Goal: Task Accomplishment & Management: Use online tool/utility

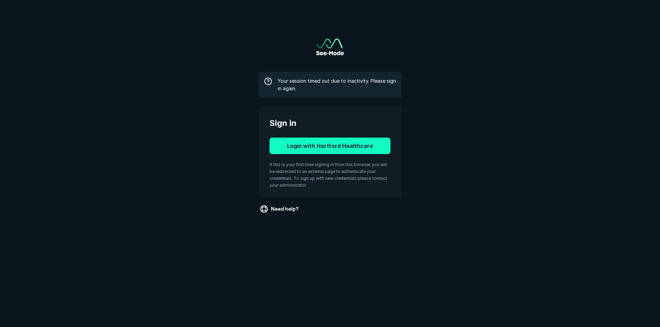
click at [314, 146] on button "Login with Hartford Healthcare" at bounding box center [329, 146] width 121 height 16
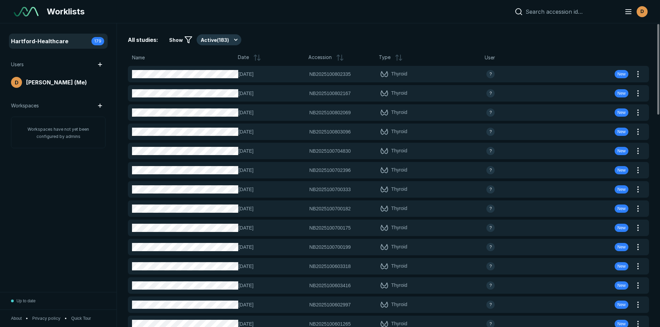
click at [541, 13] on input at bounding box center [570, 11] width 90 height 7
paste input "NB2025100700228"
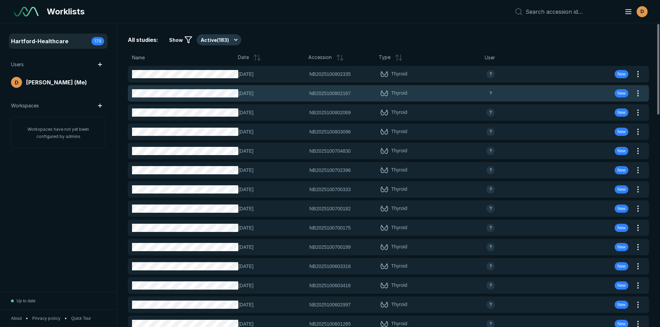
type input "NB2025100700228"
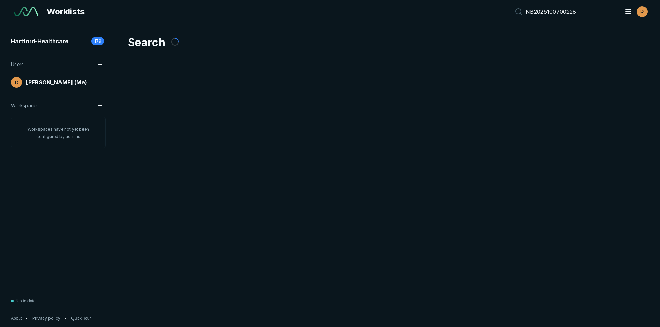
scroll to position [2127, 3216]
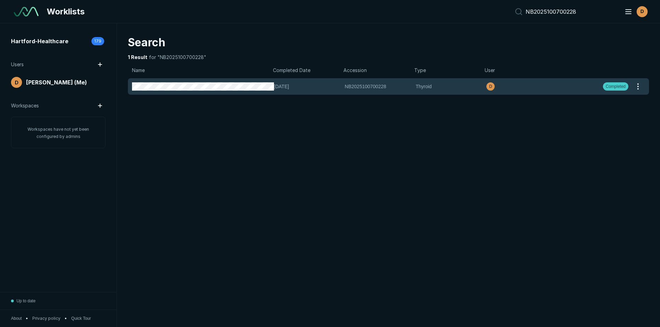
click at [355, 84] on span "NB2025100700228" at bounding box center [366, 87] width 42 height 8
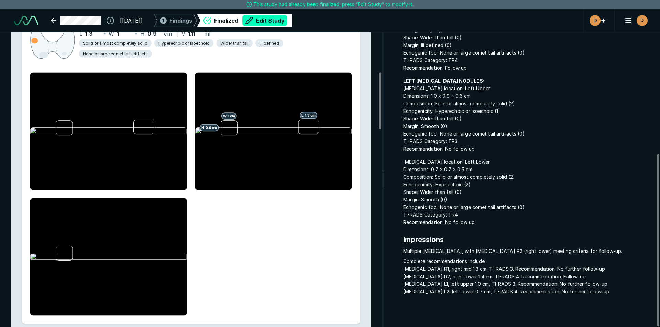
scroll to position [206, 0]
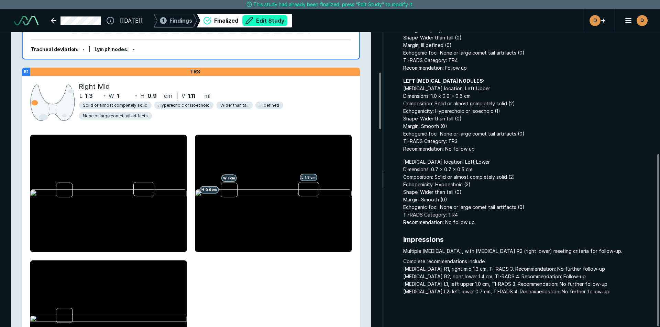
click at [279, 21] on button "Edit Study" at bounding box center [264, 20] width 45 height 11
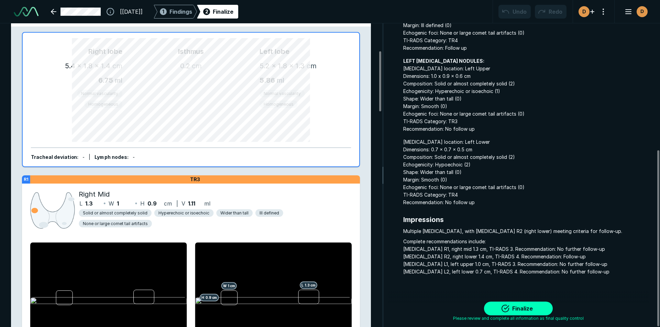
scroll to position [0, 0]
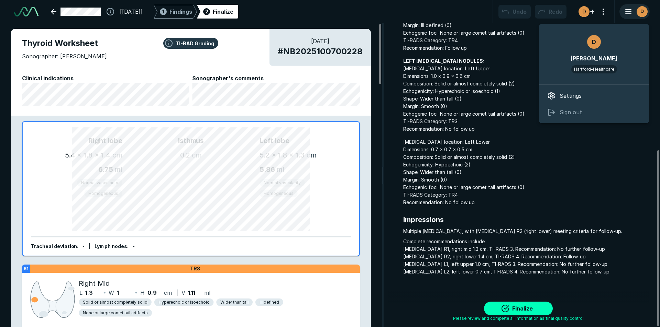
click at [632, 13] on icon "button" at bounding box center [628, 12] width 8 height 8
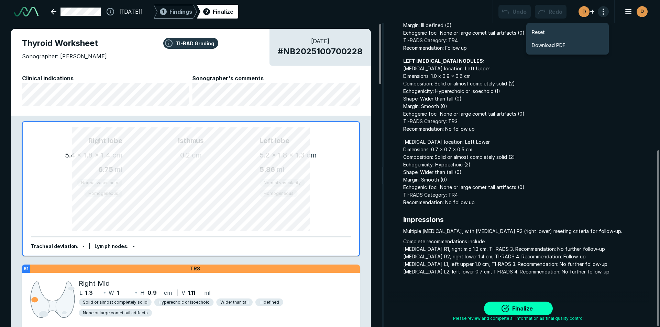
click at [602, 12] on button "button" at bounding box center [603, 11] width 11 height 11
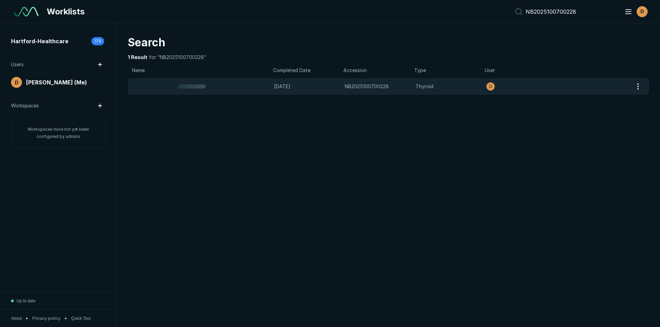
scroll to position [2127, 3216]
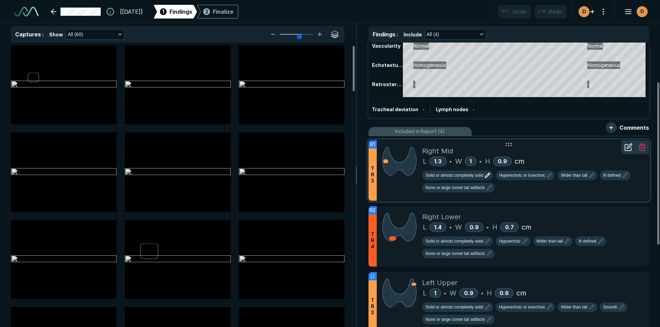
scroll to position [69, 0]
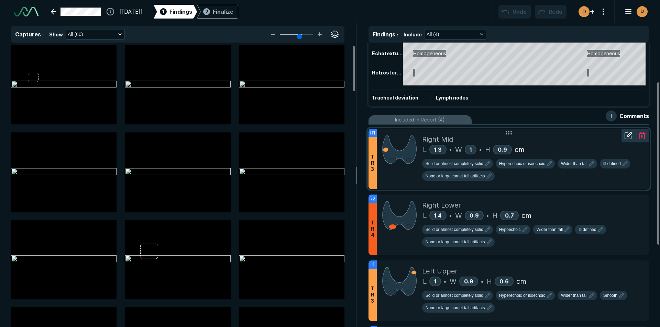
click at [626, 136] on icon at bounding box center [628, 136] width 8 height 8
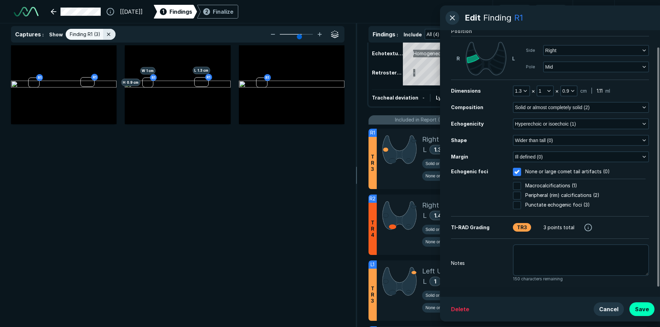
scroll to position [29, 0]
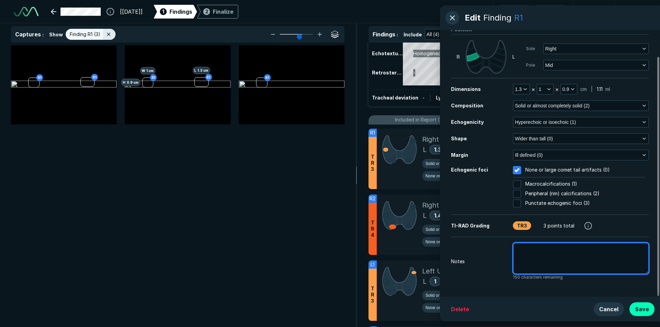
click at [523, 253] on textarea at bounding box center [581, 259] width 136 height 32
type textarea "x"
type textarea "n"
type textarea "x"
type textarea "no"
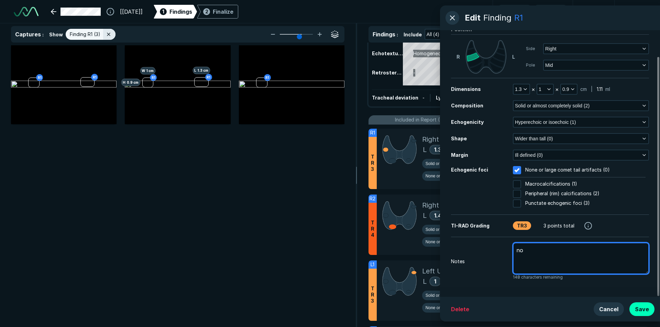
type textarea "x"
type textarea "nod"
type textarea "x"
type textarea "nodu"
type textarea "x"
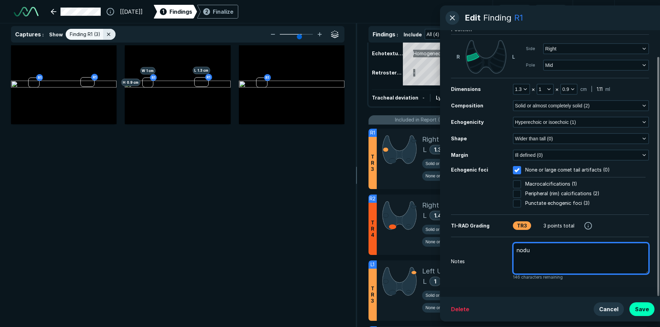
type textarea "nodul"
type textarea "x"
type textarea "[MEDICAL_DATA]"
type textarea "x"
type textarea "[MEDICAL_DATA]"
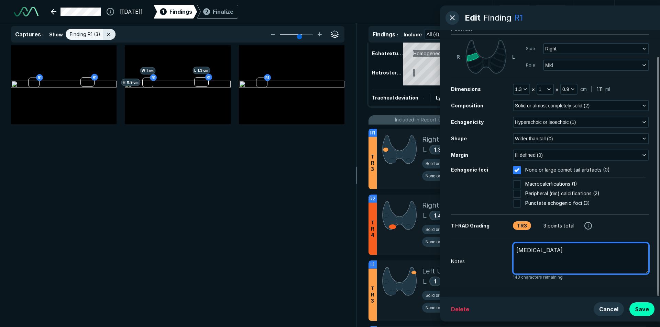
type textarea "x"
type textarea "[MEDICAL_DATA] #"
type textarea "x"
type textarea "[MEDICAL_DATA] #1"
type textarea "x"
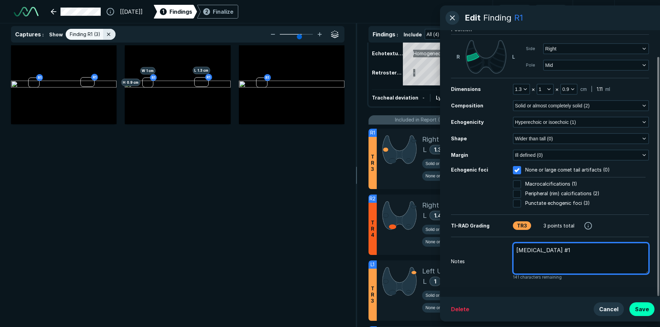
type textarea "[MEDICAL_DATA] #1"
type textarea "x"
type textarea "[MEDICAL_DATA] #1 p"
type textarea "x"
type textarea "[MEDICAL_DATA] #1 pr"
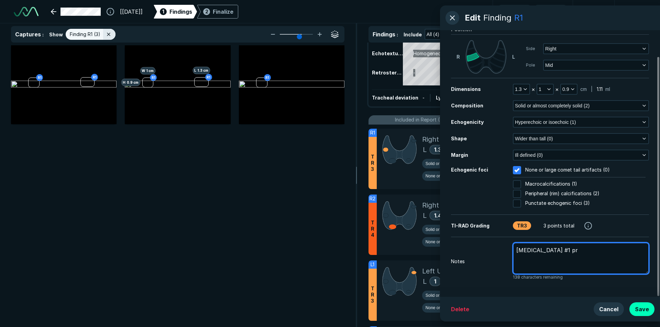
type textarea "x"
type textarea "[MEDICAL_DATA] #1 pre"
type textarea "x"
type textarea "[MEDICAL_DATA] #1 prev"
type textarea "x"
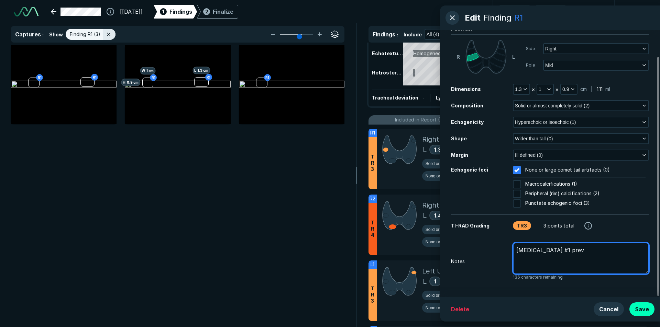
type textarea "[MEDICAL_DATA] #1 prev"
type textarea "x"
type textarea "[MEDICAL_DATA] #1 prev m"
type textarea "x"
type textarea "[MEDICAL_DATA] #1 prev me"
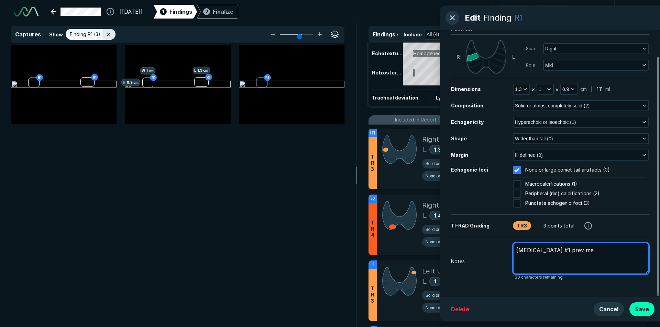
type textarea "x"
type textarea "[MEDICAL_DATA] #1 prev mea"
type textarea "x"
type textarea "[MEDICAL_DATA] #1 prev meau"
type textarea "x"
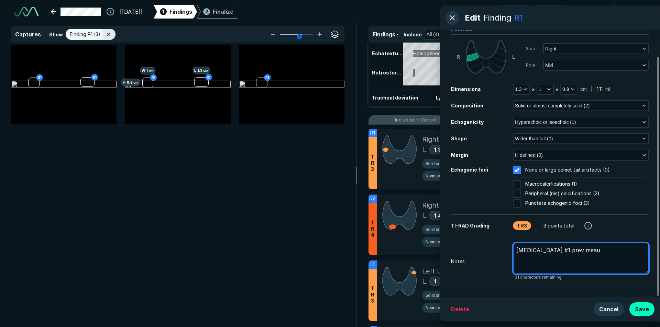
type textarea "[MEDICAL_DATA] #1 prev meaus"
type textarea "x"
type textarea "[MEDICAL_DATA] #1 prev meause"
type textarea "x"
type textarea "[MEDICAL_DATA] #1 prev meauser"
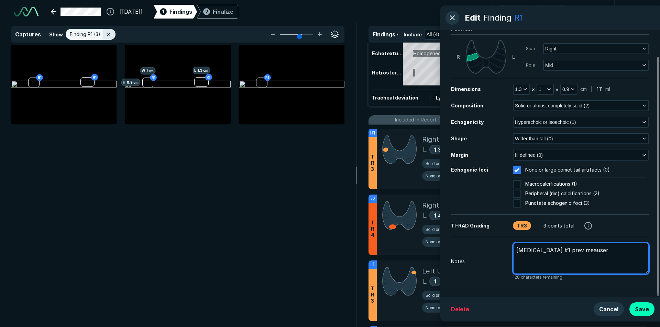
type textarea "x"
type textarea "[MEDICAL_DATA] #1 prev meauserm"
type textarea "x"
type textarea "[MEDICAL_DATA] #1 prev meauserme"
type textarea "x"
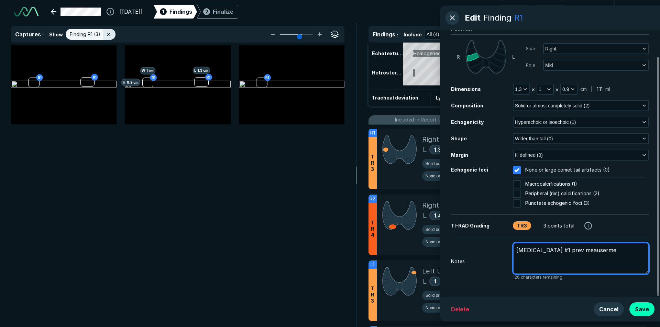
type textarea "[MEDICAL_DATA] #1 prev meausermen"
type textarea "x"
type textarea "[MEDICAL_DATA] #1 prev meauserment"
type textarea "x"
type textarea "[MEDICAL_DATA] #1 prev meauserment"
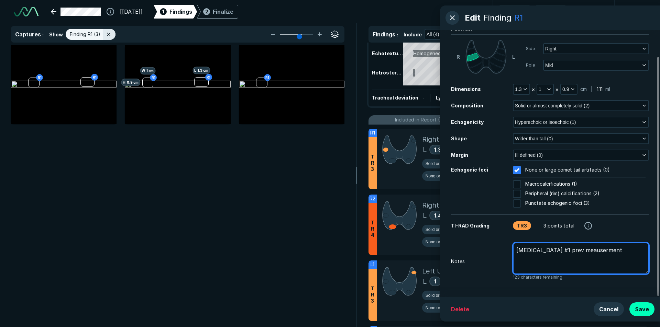
type textarea "x"
type textarea "[MEDICAL_DATA] #1 prev measurement"
type textarea "x"
type textarea "[MEDICAL_DATA] #1 prev measurement"
type textarea "x"
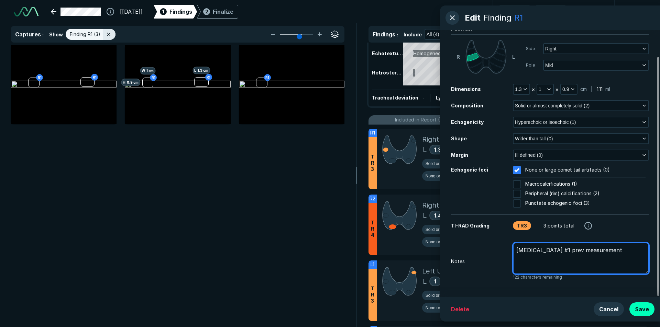
type textarea "[MEDICAL_DATA] #1 prev measurement 1"
type textarea "x"
type textarea "[MEDICAL_DATA] #1 prev measurement 1."
type textarea "x"
type textarea "[MEDICAL_DATA] #1 prev measurement 1.3"
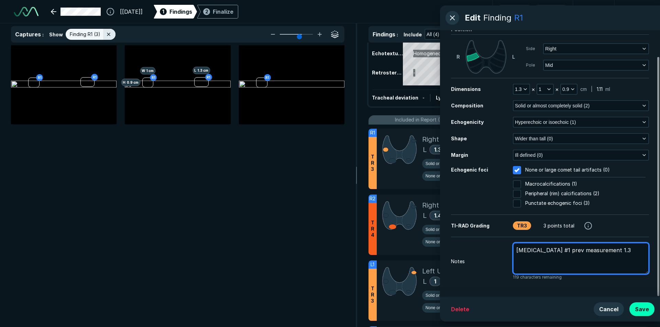
type textarea "x"
type textarea "[MEDICAL_DATA] #1 prev measurement 1.3x"
type textarea "x"
type textarea "[MEDICAL_DATA] #1 prev measurement 1.3x1"
type textarea "x"
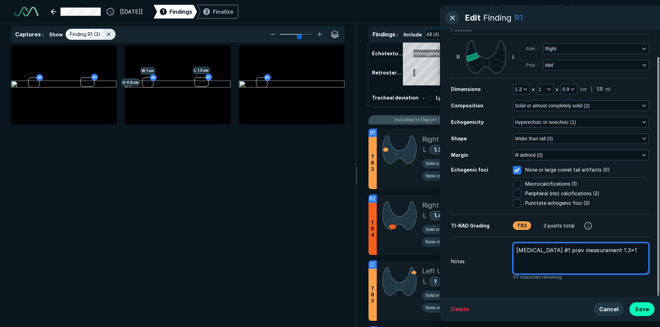
type textarea "[MEDICAL_DATA] #1 prev measurement 1.3x1."
type textarea "x"
type textarea "[MEDICAL_DATA] #1 prev measurement 1.3x1.0"
type textarea "x"
type textarea "[MEDICAL_DATA] #1 prev measurement 1.3x1."
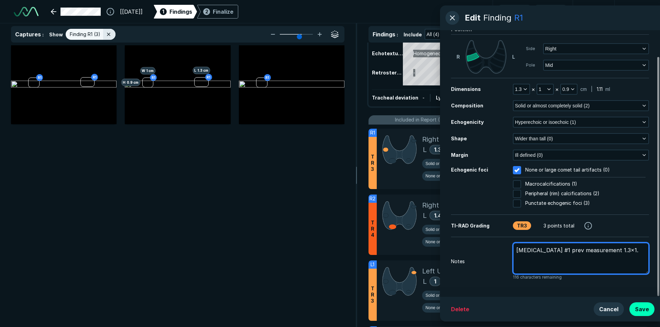
type textarea "x"
type textarea "[MEDICAL_DATA] #1 prev measurement 1.3x1.1"
type textarea "x"
type textarea "[MEDICAL_DATA] #1 prev measurement 1.3x1.1x"
type textarea "x"
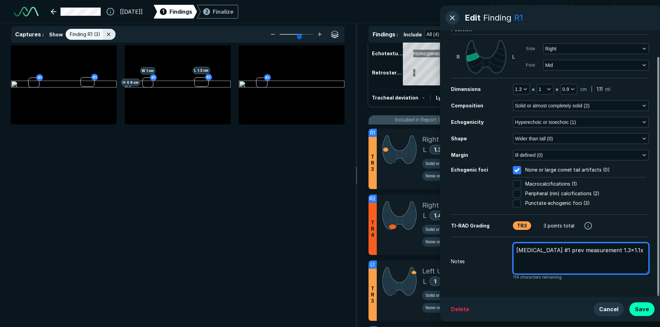
type textarea "[MEDICAL_DATA] #1 prev measurement 1.3x1.1x1"
type textarea "x"
type textarea "[MEDICAL_DATA] #1 prev measurement 1.3x1.1x1."
type textarea "x"
type textarea "[MEDICAL_DATA] #1 prev measurement 1.3x1.1x1.0"
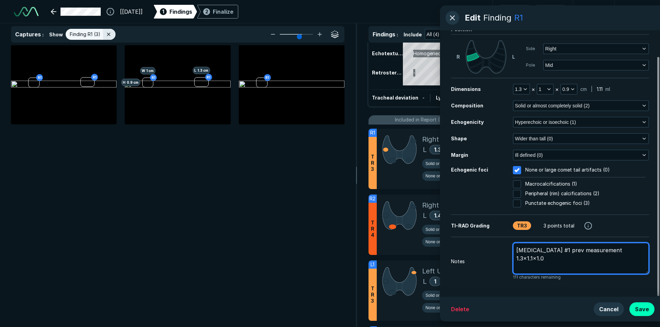
type textarea "x"
type textarea "[MEDICAL_DATA] #1 prev measurement 1.3x1.1x1.0m"
type textarea "x"
type textarea "[MEDICAL_DATA] #1 prev measurement 1.3x1.1x1.0m"
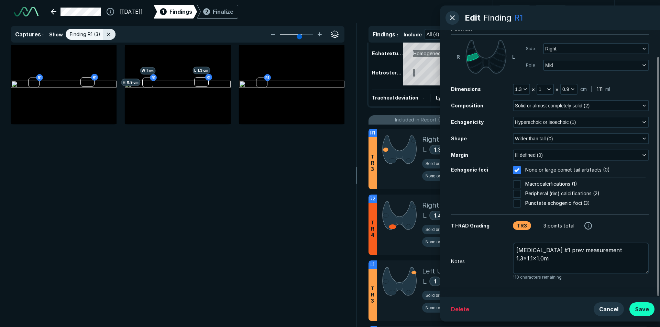
click at [643, 312] on button "Save" at bounding box center [641, 310] width 25 height 14
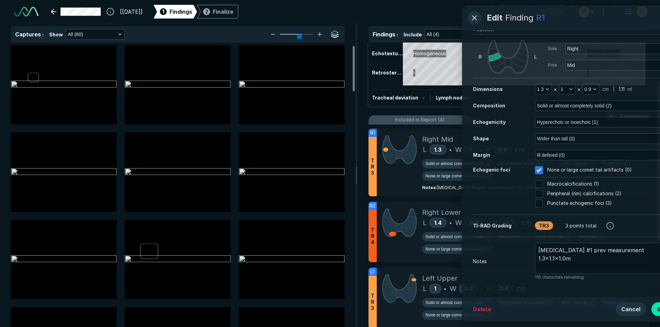
scroll to position [2078, 2372]
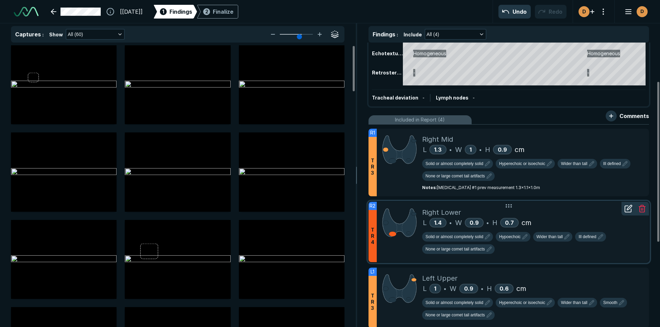
click at [629, 214] on div at bounding box center [628, 209] width 14 height 14
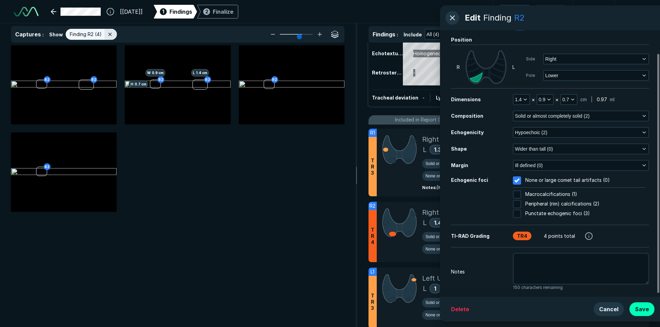
scroll to position [29, 0]
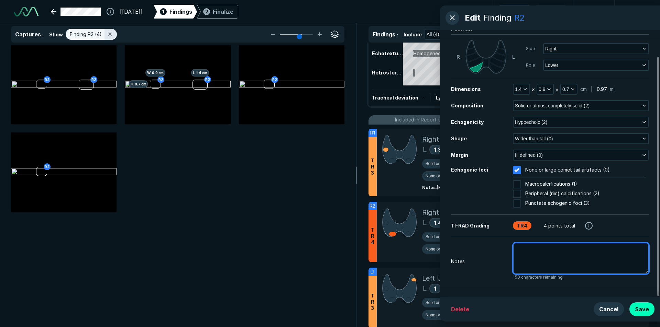
click at [533, 253] on textarea at bounding box center [581, 259] width 136 height 32
type textarea "x"
type textarea "n"
type textarea "x"
type textarea "no"
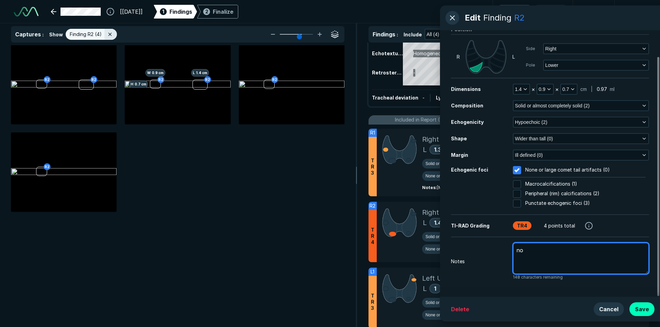
type textarea "x"
type textarea "nod"
type textarea "x"
type textarea "nodu"
type textarea "x"
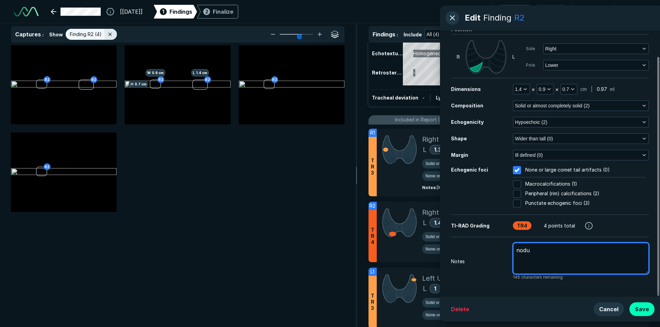
type textarea "nodul"
type textarea "x"
type textarea "[MEDICAL_DATA]"
type textarea "x"
type textarea "[MEDICAL_DATA]"
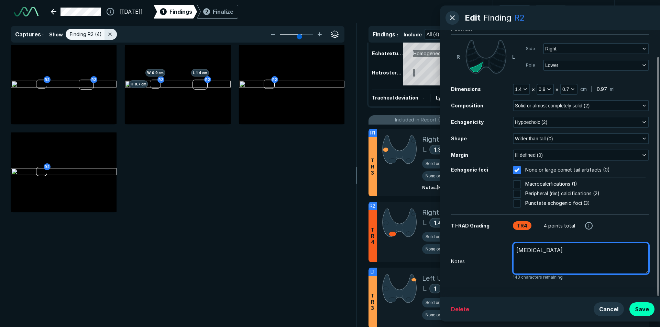
type textarea "x"
type textarea "[MEDICAL_DATA] #"
type textarea "x"
type textarea "[MEDICAL_DATA] #2"
type textarea "x"
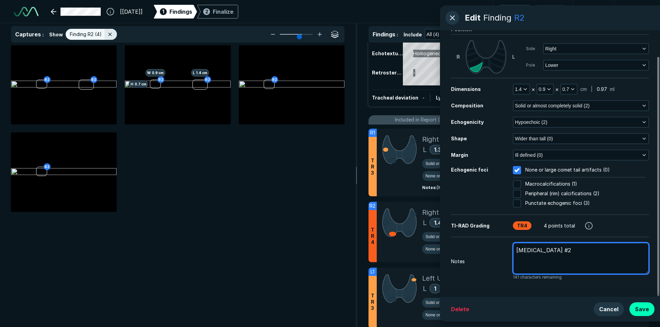
type textarea "[MEDICAL_DATA] #2"
type textarea "x"
type textarea "[MEDICAL_DATA] #2 p"
type textarea "x"
type textarea "[MEDICAL_DATA] #2 pe"
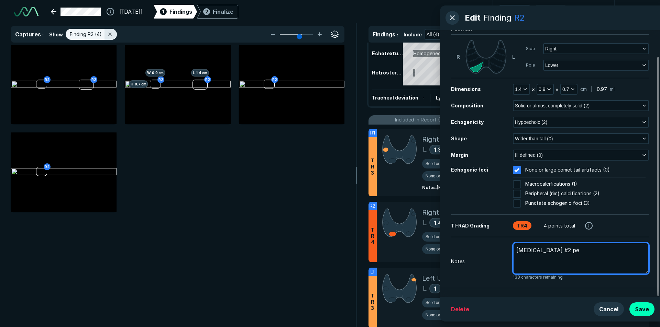
type textarea "x"
type textarea "[MEDICAL_DATA] #2 per"
type textarea "x"
type textarea "[MEDICAL_DATA] #2 perv"
type textarea "x"
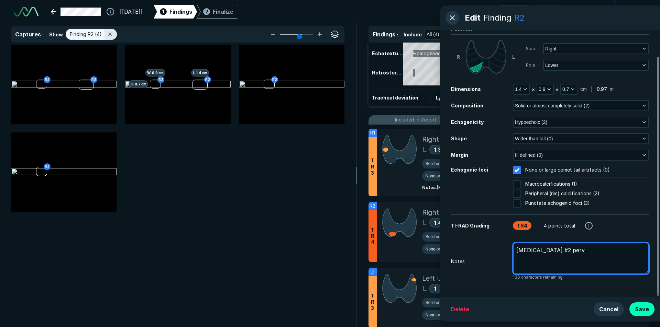
type textarea "[MEDICAL_DATA] #2 perv"
type textarea "x"
type textarea "[MEDICAL_DATA] #2 perv m"
type textarea "x"
type textarea "[MEDICAL_DATA] #2 perv ma"
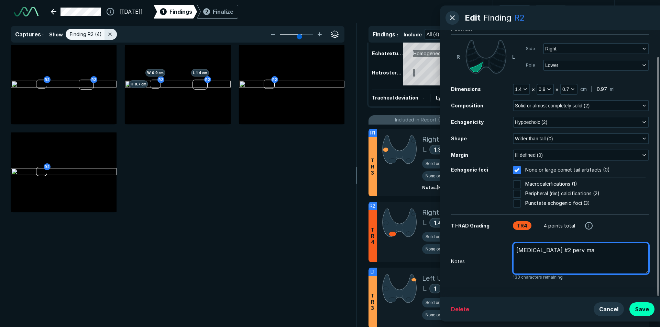
type textarea "x"
type textarea "[MEDICAL_DATA] #2 perv m"
type textarea "x"
type textarea "[MEDICAL_DATA] #2 perv me"
type textarea "x"
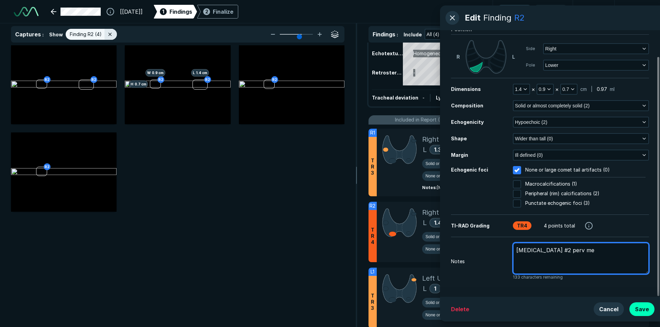
type textarea "[MEDICAL_DATA] #2 perv mea"
type textarea "x"
type textarea "[MEDICAL_DATA] #2 perv meau"
type textarea "x"
type textarea "[MEDICAL_DATA] #2 perv meaus"
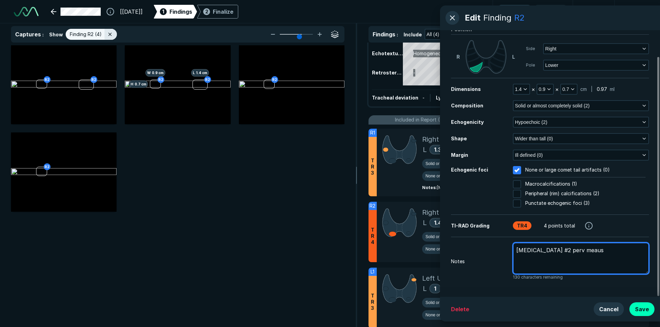
type textarea "x"
type textarea "[MEDICAL_DATA] #2 perv meausr"
type textarea "x"
type textarea "[MEDICAL_DATA] #2 perv meausrm"
type textarea "x"
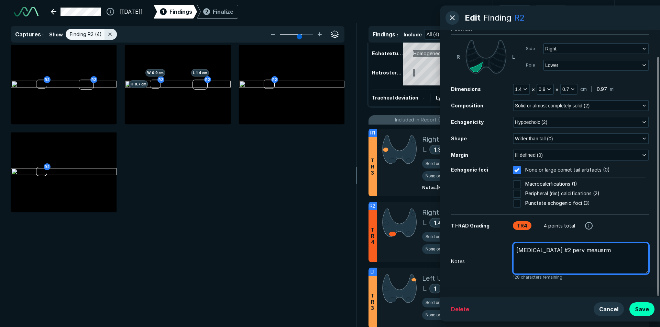
type textarea "[MEDICAL_DATA] #2 perv meausrme"
type textarea "x"
type textarea "[MEDICAL_DATA] #2 perv meausrmen"
type textarea "x"
type textarea "[MEDICAL_DATA] #2 perv meausrment"
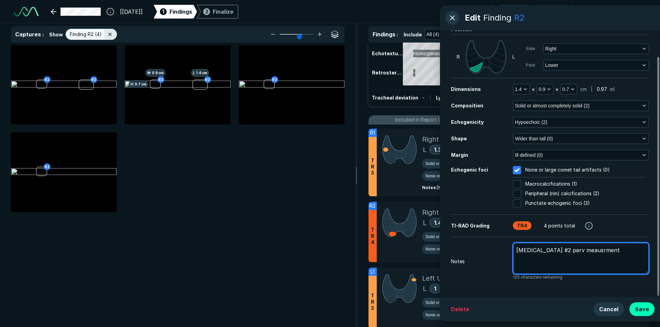
type textarea "x"
type textarea "[MEDICAL_DATA] #2 perv meausrment"
click at [572, 252] on textarea "[MEDICAL_DATA] #2 perv meausrment" at bounding box center [581, 259] width 136 height 32
type textarea "x"
type textarea "[MEDICAL_DATA] #2 perv measurement"
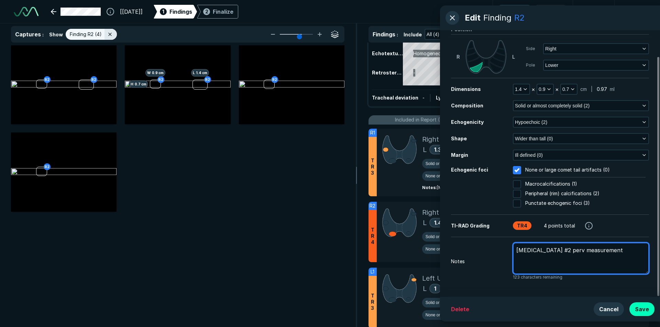
type textarea "x"
type textarea "[MEDICAL_DATA] #2 perv measurement1"
type textarea "x"
type textarea "[MEDICAL_DATA] #2 perv measurement1."
type textarea "x"
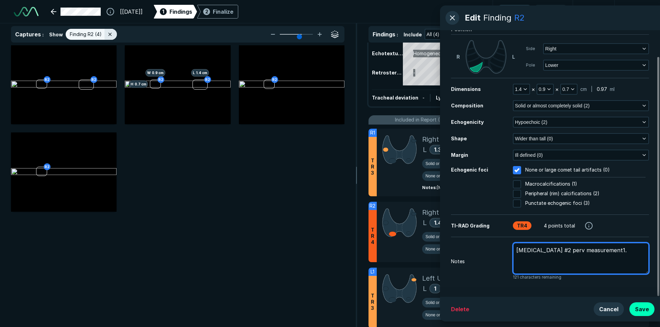
type textarea "[MEDICAL_DATA] #2 perv measurement1.4"
type textarea "x"
type textarea "[MEDICAL_DATA] #2 perv measurement1.4x"
type textarea "x"
type textarea "[MEDICAL_DATA] #2 perv measurement1.4x1"
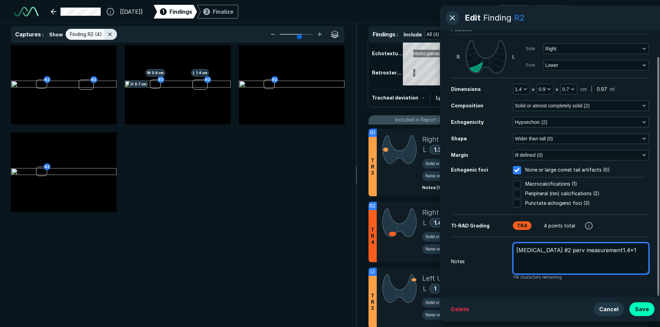
type textarea "x"
type textarea "[MEDICAL_DATA] #2 perv measurement1.4x1."
type textarea "x"
type textarea "[MEDICAL_DATA] #2 perv measurement1.4x1.0"
type textarea "x"
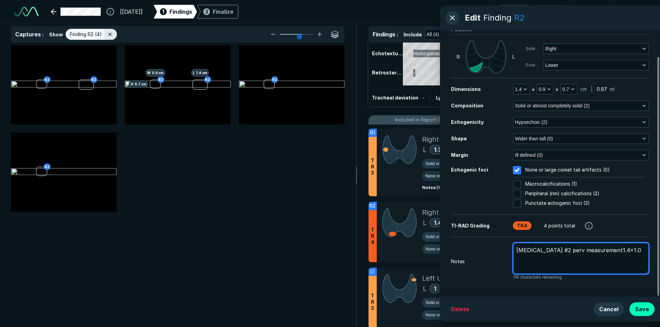
type textarea "[MEDICAL_DATA] #2 perv measurement1.4x1.0x"
type textarea "x"
type textarea "[MEDICAL_DATA] #2 perv measurement1.4x1.0x0"
type textarea "x"
type textarea "[MEDICAL_DATA] #2 perv measurement1.4x1.0x0."
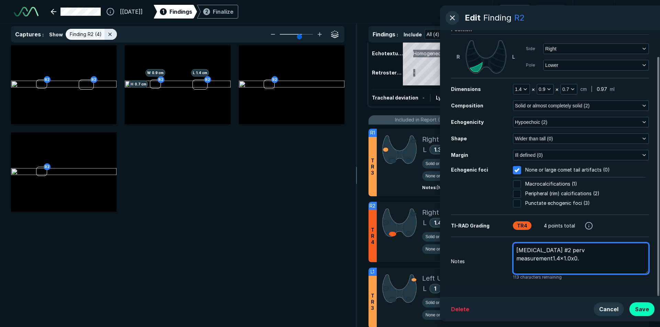
type textarea "x"
type textarea "[MEDICAL_DATA] #2 perv measurement1.4x1.0x0.7"
type textarea "x"
type textarea "[MEDICAL_DATA] #2 perv measurement1.4x1.0x0.7"
type textarea "x"
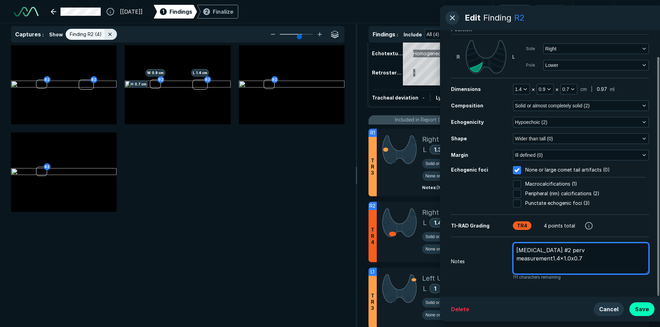
type textarea "[MEDICAL_DATA] #2 perv measurement1.4x1.0x0.7 c"
type textarea "x"
type textarea "[MEDICAL_DATA] #2 perv measurement1.4x1.0x0.7 cm"
type textarea "x"
type textarea "[MEDICAL_DATA] #2 perv measurement1.4x1.0x0.7 cm"
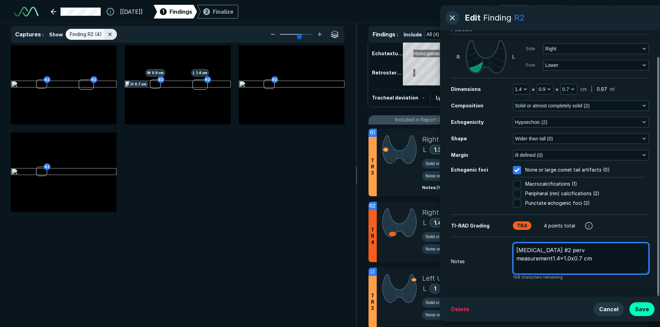
type textarea "x"
type textarea "[MEDICAL_DATA] #2 perv measurement1.4x1.0x0.7 cm b"
type textarea "x"
type textarea "[MEDICAL_DATA] #2 perv measurement1.4x1.0x0.7 cm bi"
type textarea "x"
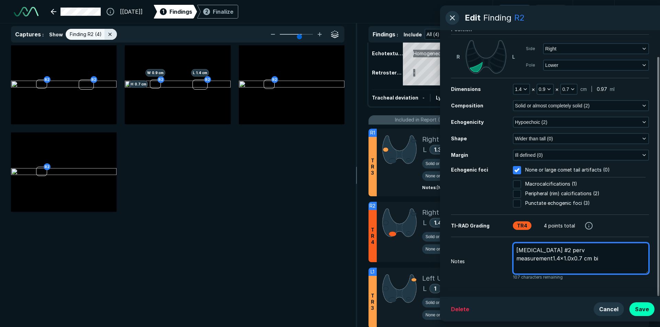
type textarea "[MEDICAL_DATA] #2 perv measurement1.4x1.0x0.7 cm bio"
type textarea "x"
type textarea "[MEDICAL_DATA] #2 perv measurement1.4x1.0x0.7 cm biop"
type textarea "x"
type textarea "[MEDICAL_DATA] #2 perv measurement1.4x1.0x0.7 cm biops"
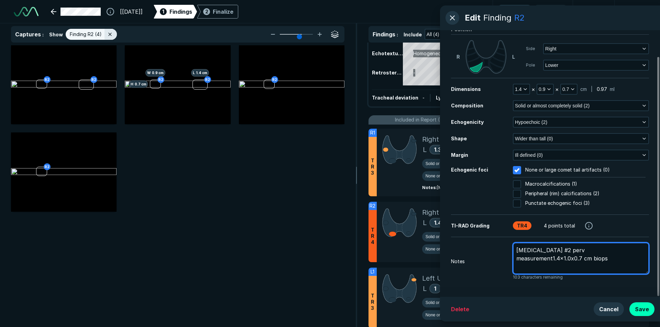
type textarea "x"
type textarea "[MEDICAL_DATA] #2 perv measurement1.4x1.0x0.7 cm [MEDICAL_DATA]"
type textarea "x"
type textarea "[MEDICAL_DATA] #2 perv measurement1.4x1.0x0.7 cm [MEDICAL_DATA]"
type textarea "x"
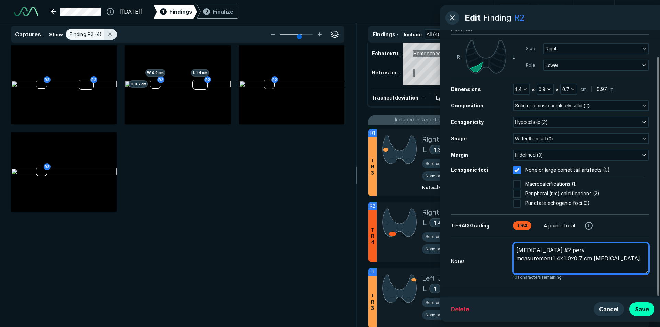
type textarea "[MEDICAL_DATA] #2 perv measurement1.4x1.0x0.7 cm [MEDICAL_DATA] o"
type textarea "x"
type textarea "[MEDICAL_DATA] #2 perv measurement1.4x1.0x0.7 cm [MEDICAL_DATA] on"
type textarea "x"
type textarea "[MEDICAL_DATA] #2 perv measurement1.4x1.0x0.7 cm [MEDICAL_DATA] on"
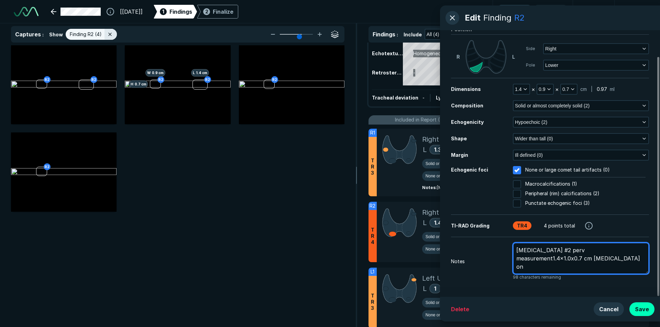
type textarea "x"
type textarea "[MEDICAL_DATA] #2 perv measurement1.4x1.0x0.7 cm [MEDICAL_DATA] on 1"
type textarea "x"
click at [591, 251] on textarea "[MEDICAL_DATA] #2 perv measurement1.4x1.0x0.7 cm [MEDICAL_DATA] on [DATE]" at bounding box center [581, 259] width 136 height 32
click at [592, 251] on textarea "[MEDICAL_DATA] #2 perv measurement1.4x1.0x0.7 cm [MEDICAL_DATA] on [DATE]" at bounding box center [581, 259] width 136 height 32
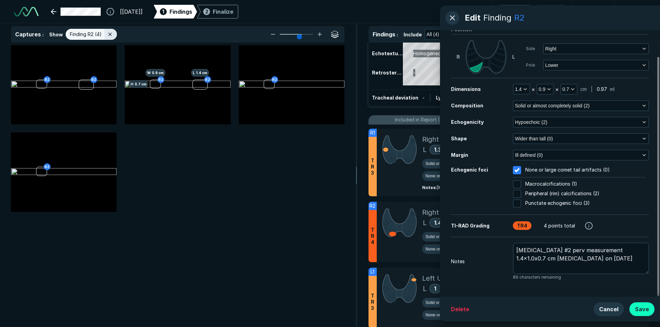
click at [637, 305] on button "Save" at bounding box center [641, 310] width 25 height 14
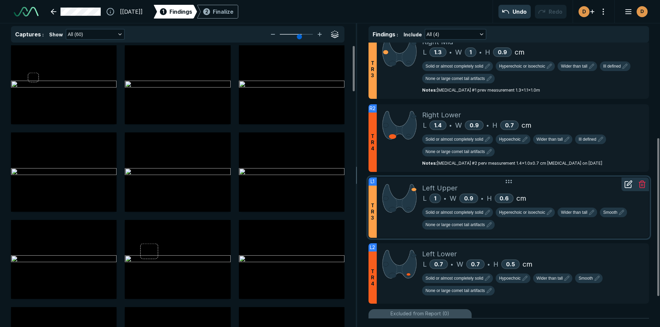
scroll to position [172, 0]
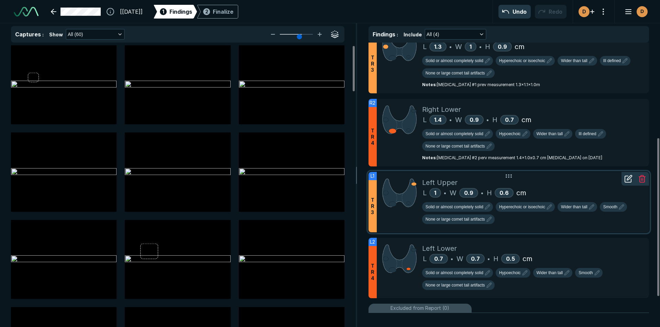
click at [627, 182] on icon at bounding box center [628, 179] width 6 height 6
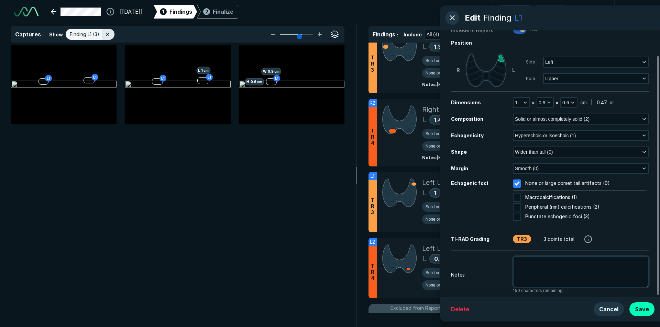
scroll to position [29, 0]
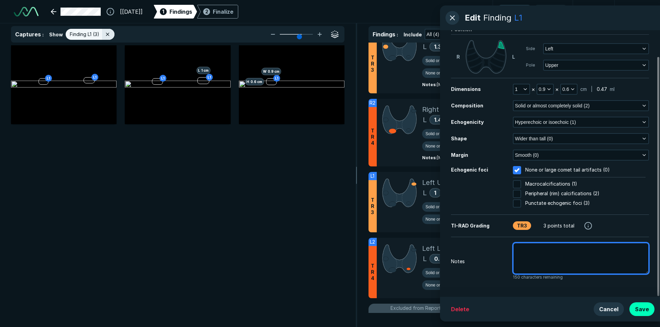
click at [532, 252] on textarea at bounding box center [581, 259] width 136 height 32
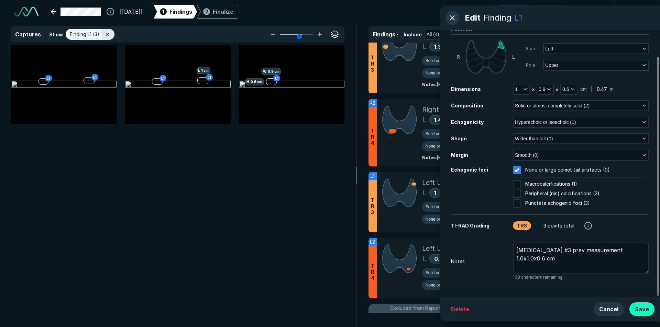
click at [645, 307] on button "Save" at bounding box center [641, 310] width 25 height 14
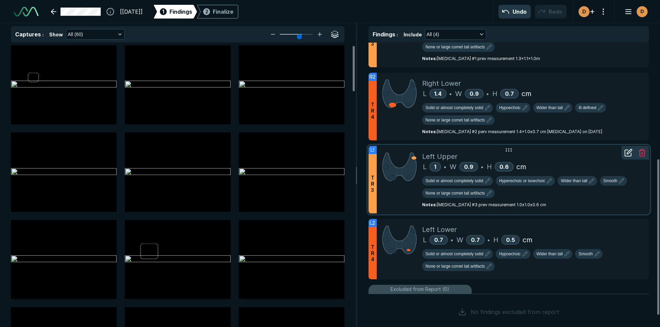
scroll to position [234, 0]
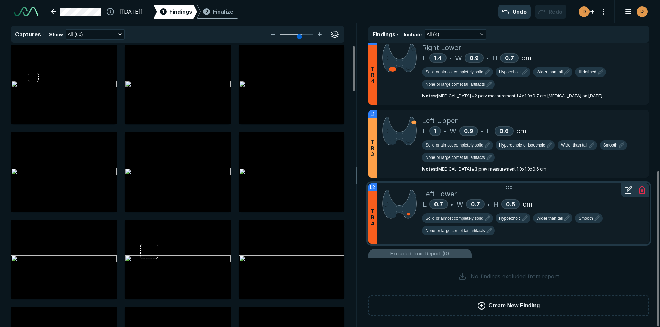
click at [629, 194] on icon at bounding box center [628, 191] width 6 height 6
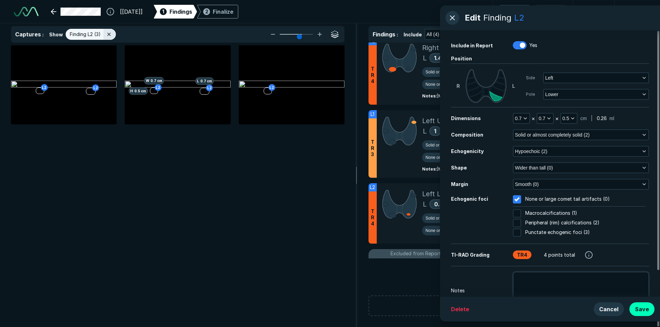
scroll to position [29, 0]
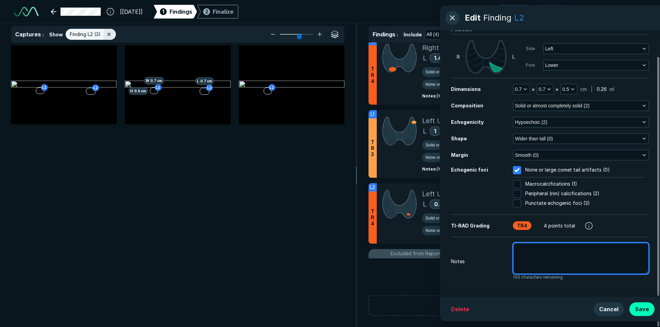
click at [530, 256] on textarea at bounding box center [581, 259] width 136 height 32
click at [575, 253] on textarea "[MEDICAL_DATA] #4 prev mearserment" at bounding box center [581, 259] width 136 height 32
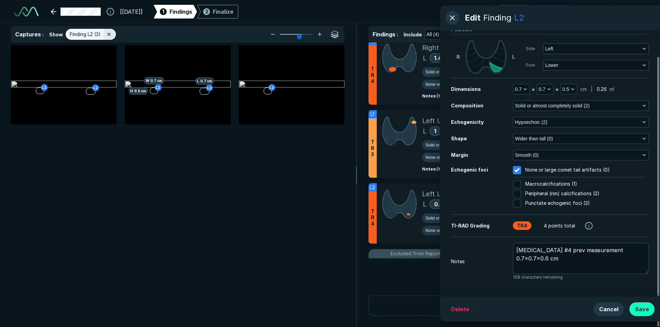
click at [643, 310] on button "Save" at bounding box center [641, 310] width 25 height 14
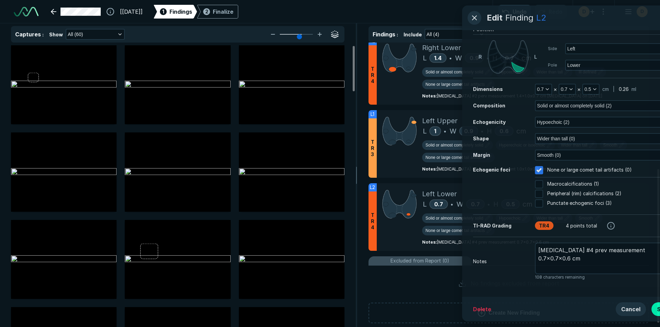
scroll to position [2078, 2372]
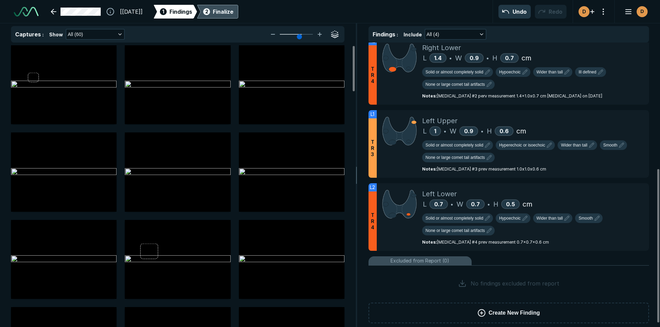
click at [233, 14] on div "Finalize" at bounding box center [223, 12] width 21 height 8
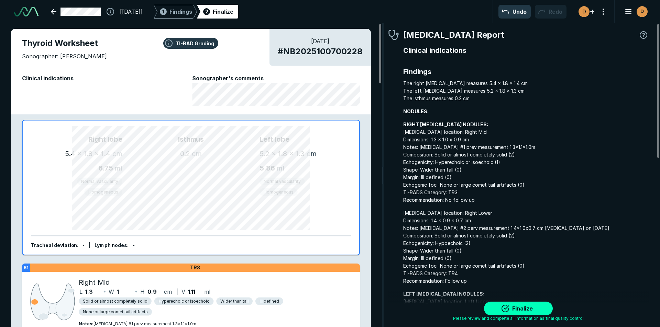
scroll to position [2212, 2046]
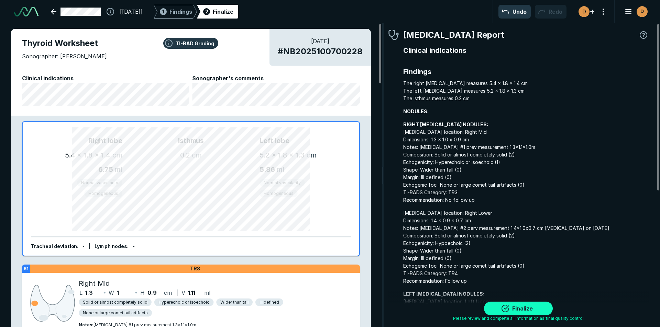
click at [518, 309] on button "Finalize" at bounding box center [518, 309] width 69 height 14
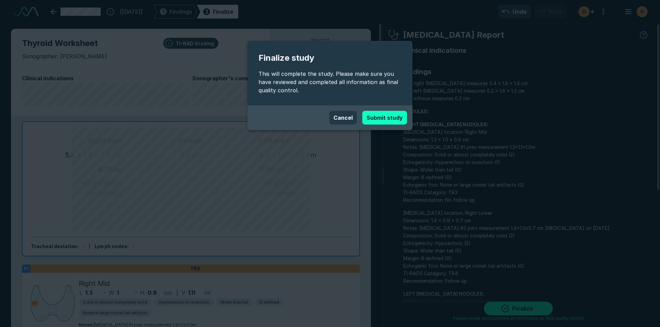
click at [394, 118] on button "Submit study" at bounding box center [384, 118] width 45 height 14
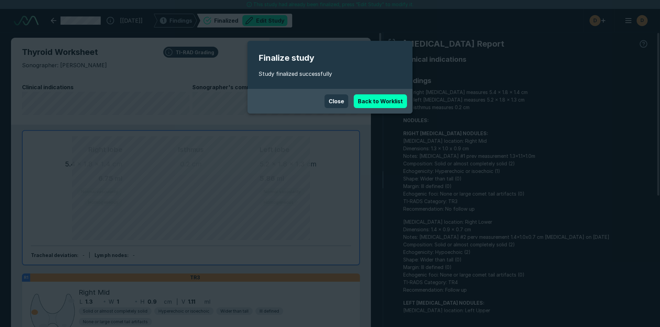
scroll to position [2197, 3852]
click at [331, 100] on button "Close" at bounding box center [336, 101] width 24 height 14
